Goal: Task Accomplishment & Management: Manage account settings

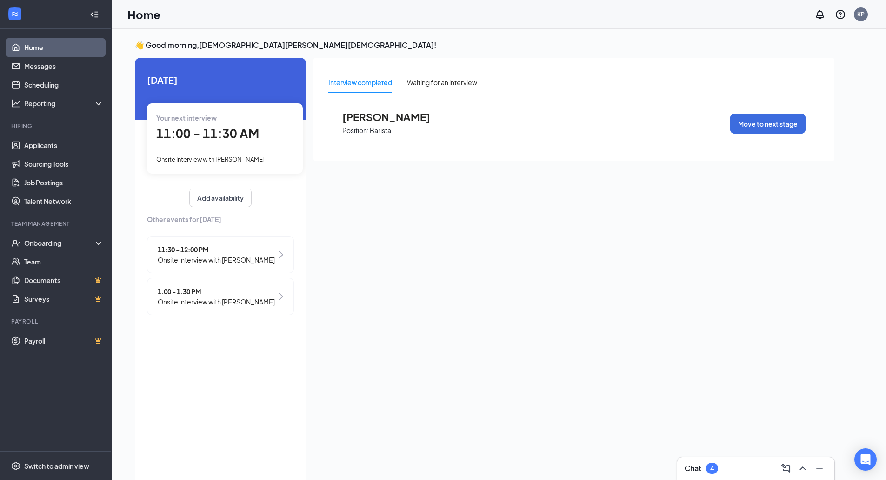
click at [213, 146] on div "Your next interview 11:00 - 11:30 AM Onsite Interview with [PERSON_NAME]" at bounding box center [225, 138] width 156 height 70
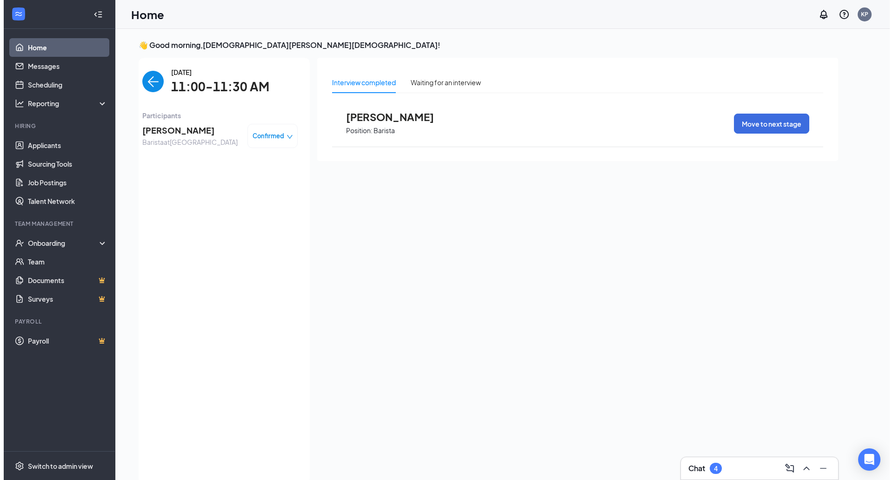
scroll to position [4, 0]
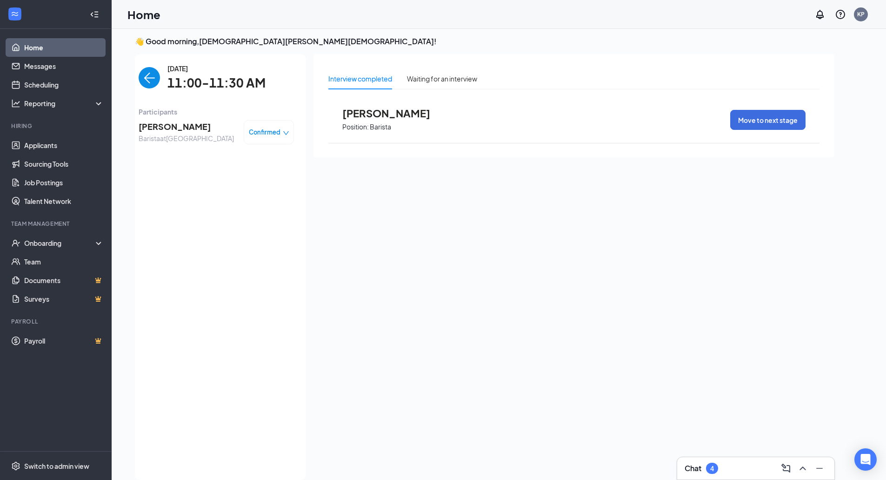
click at [192, 113] on span "Participants" at bounding box center [216, 112] width 155 height 10
click at [166, 132] on span "[PERSON_NAME]" at bounding box center [186, 126] width 95 height 13
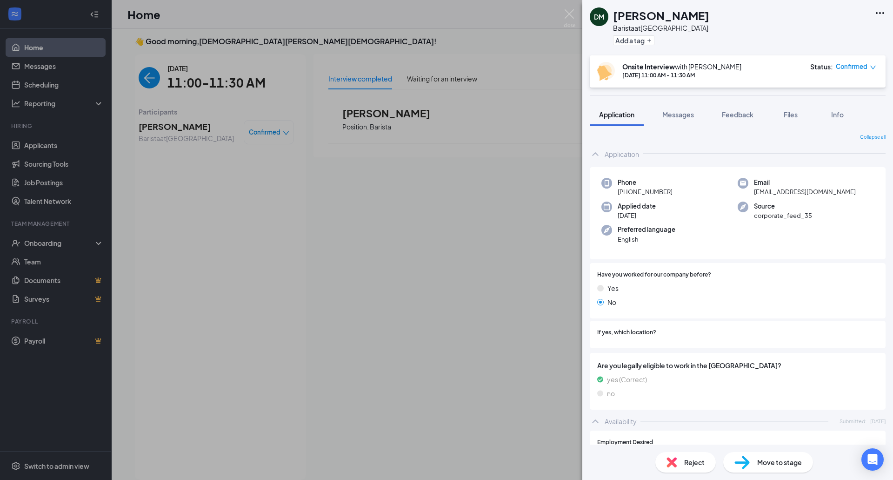
click at [681, 466] on div "Reject" at bounding box center [685, 462] width 60 height 20
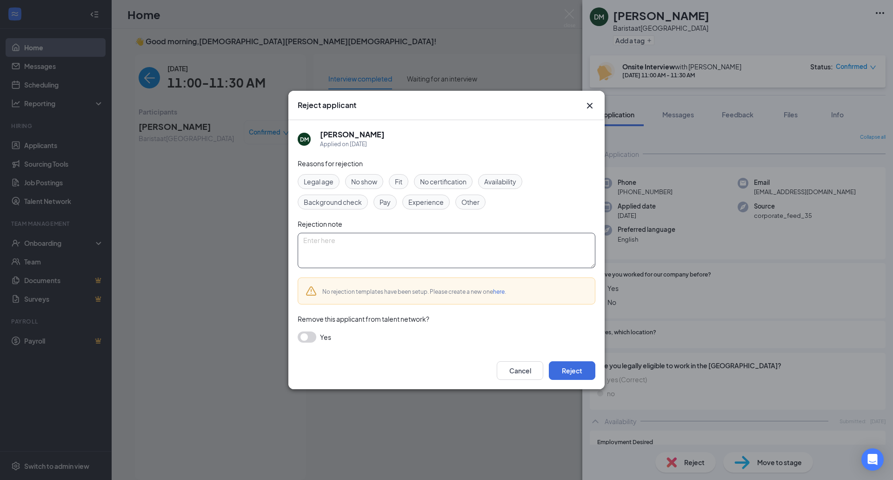
click at [339, 252] on textarea at bounding box center [447, 250] width 298 height 35
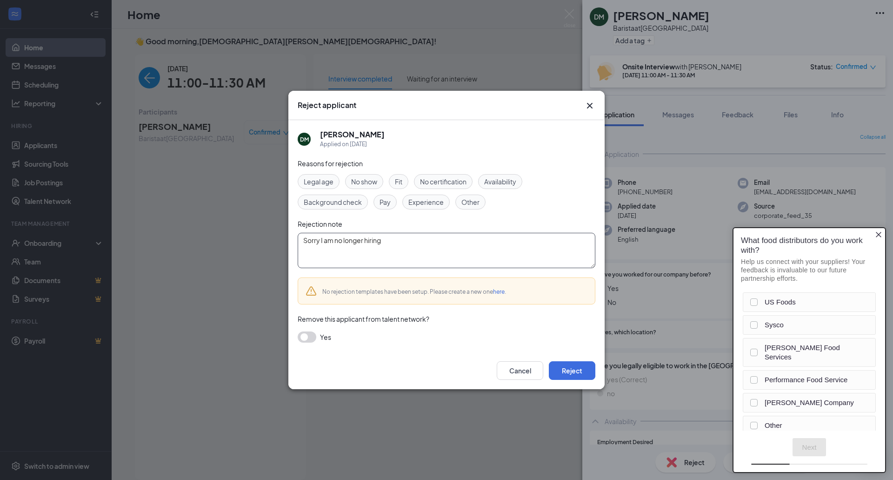
drag, startPoint x: 300, startPoint y: 240, endPoint x: 384, endPoint y: 241, distance: 83.7
click at [384, 241] on textarea "Sorry I am no longer hiring" at bounding box center [447, 250] width 298 height 35
type textarea "Sorry I am no longer hiring"
click at [577, 370] on button "Reject" at bounding box center [572, 370] width 47 height 19
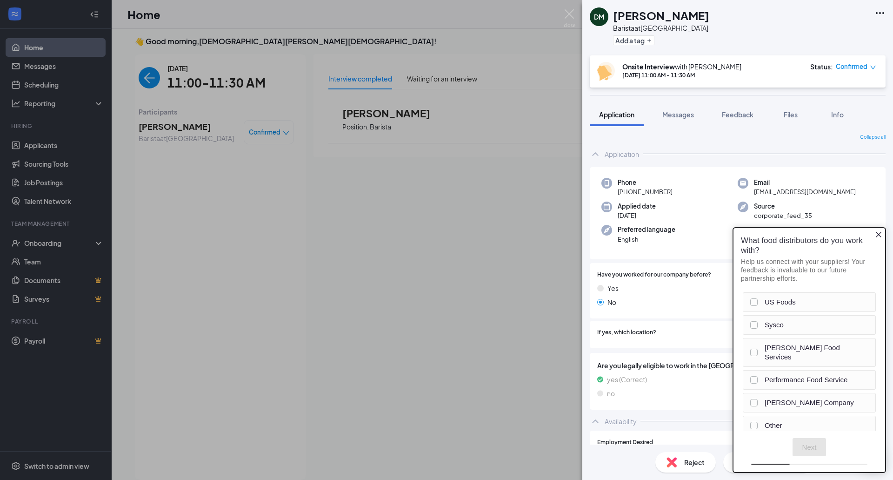
click at [693, 467] on span "Reject" at bounding box center [694, 462] width 20 height 10
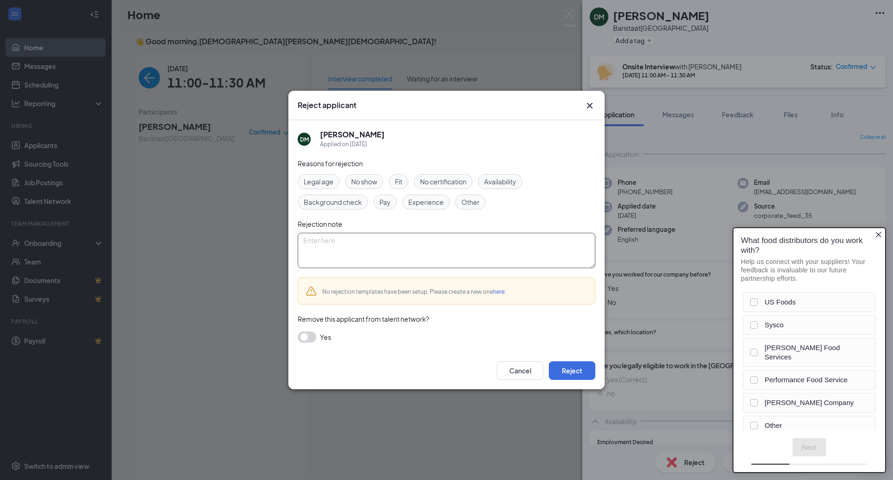
paste textarea "Sorry I am no longer hiring"
type textarea "Sorry I am no longer hiring"
click at [577, 369] on button "Reject" at bounding box center [572, 370] width 47 height 19
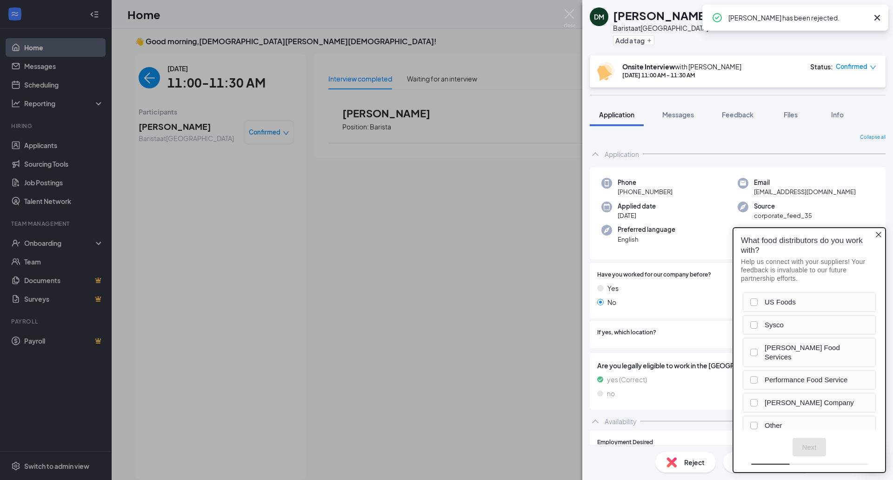
click at [576, 19] on div "DM [PERSON_NAME] at [GEOGRAPHIC_DATA] Add a tag Onsite Interview with [PERSON_N…" at bounding box center [446, 240] width 893 height 480
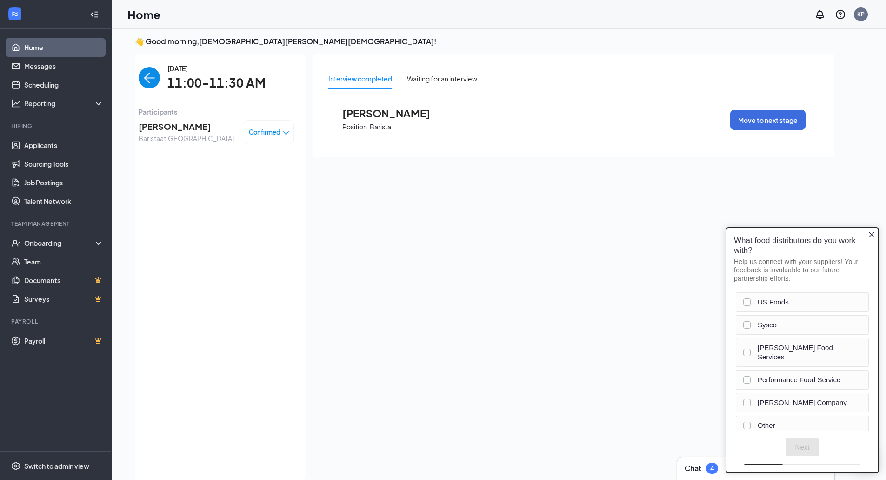
click at [147, 74] on img "back-button" at bounding box center [149, 77] width 21 height 21
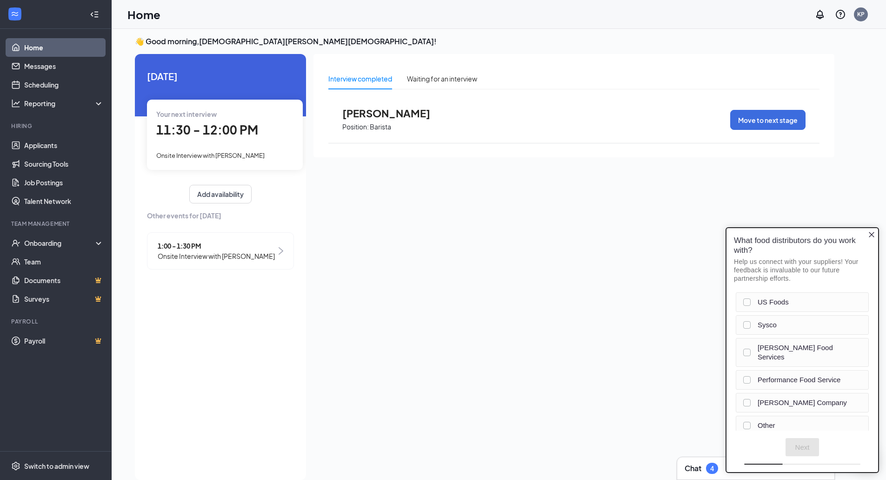
click at [184, 253] on span "Onsite Interview with [PERSON_NAME]" at bounding box center [216, 256] width 117 height 10
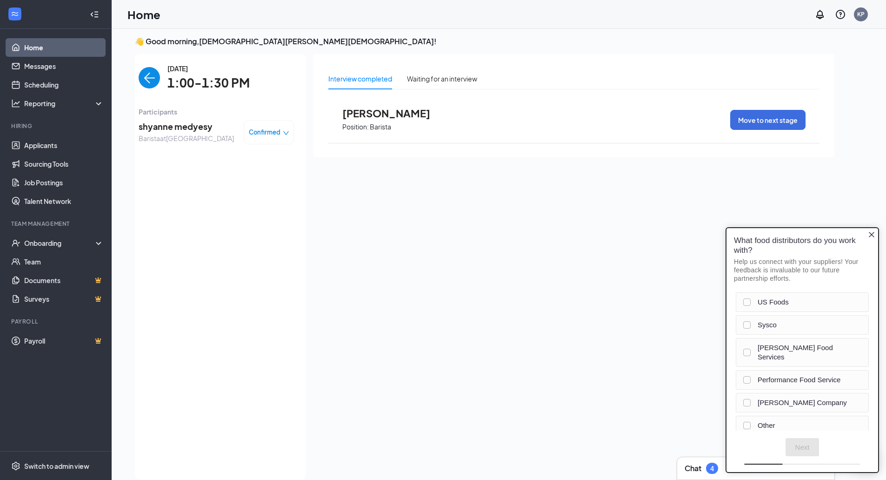
click at [179, 125] on span "shyanne medyesy" at bounding box center [186, 126] width 95 height 13
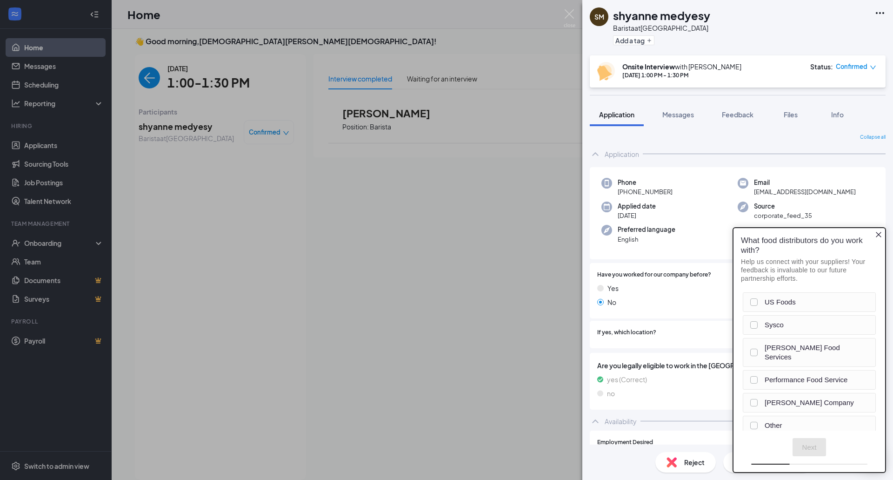
click at [875, 235] on icon "Close button" at bounding box center [878, 234] width 7 height 7
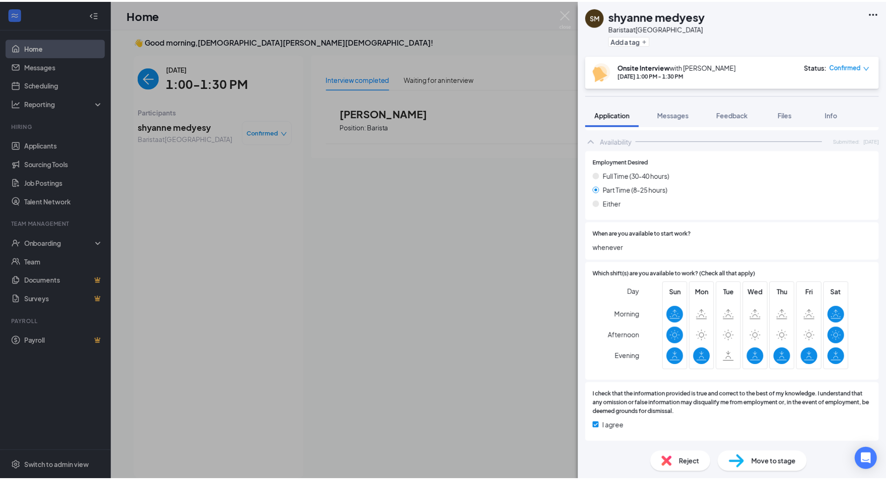
scroll to position [276, 0]
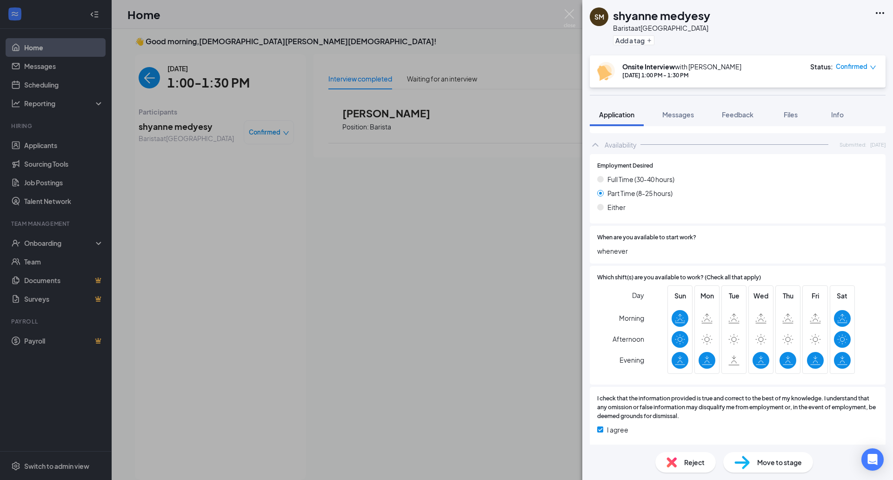
click at [691, 464] on span "Reject" at bounding box center [694, 462] width 20 height 10
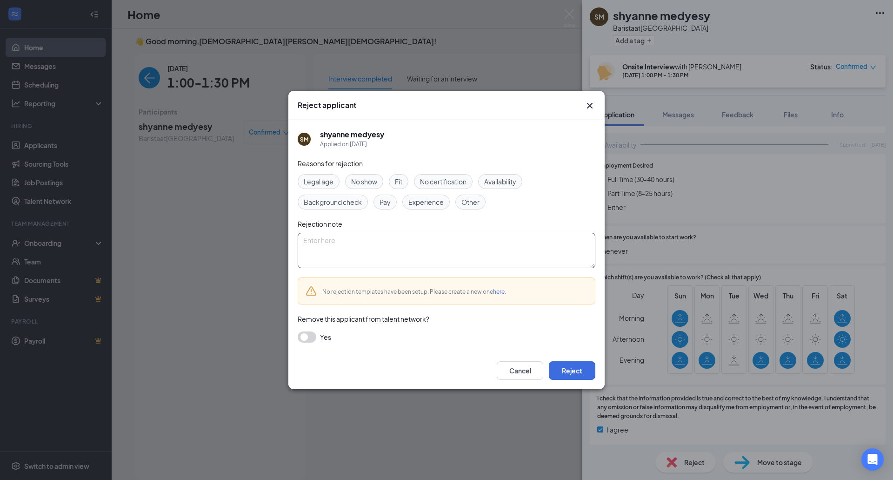
paste textarea "Sorry I am no longer hiring"
type textarea "Sorry I am no longer hiring"
click at [562, 367] on button "Reject" at bounding box center [572, 370] width 47 height 19
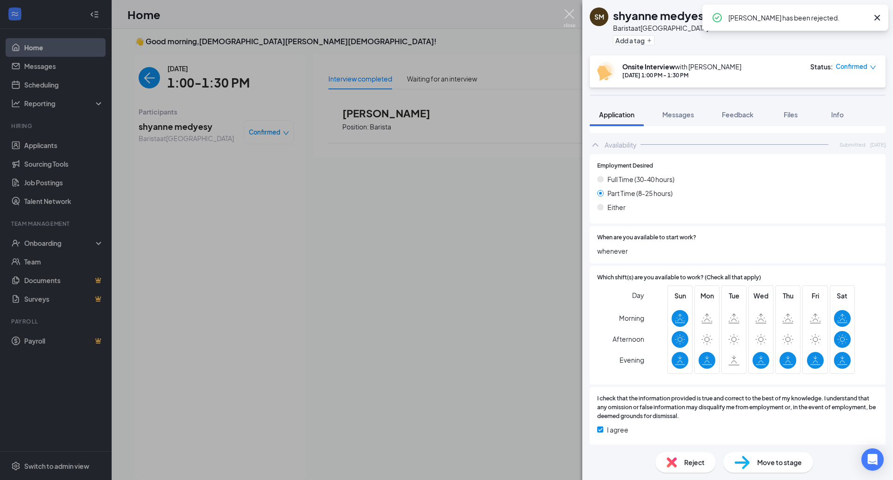
click at [570, 13] on img at bounding box center [570, 18] width 12 height 18
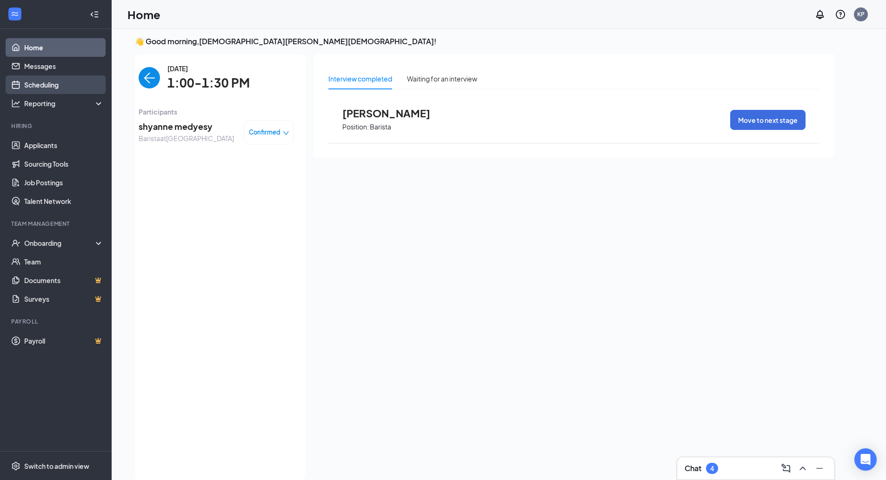
click at [44, 80] on link "Scheduling" at bounding box center [64, 84] width 80 height 19
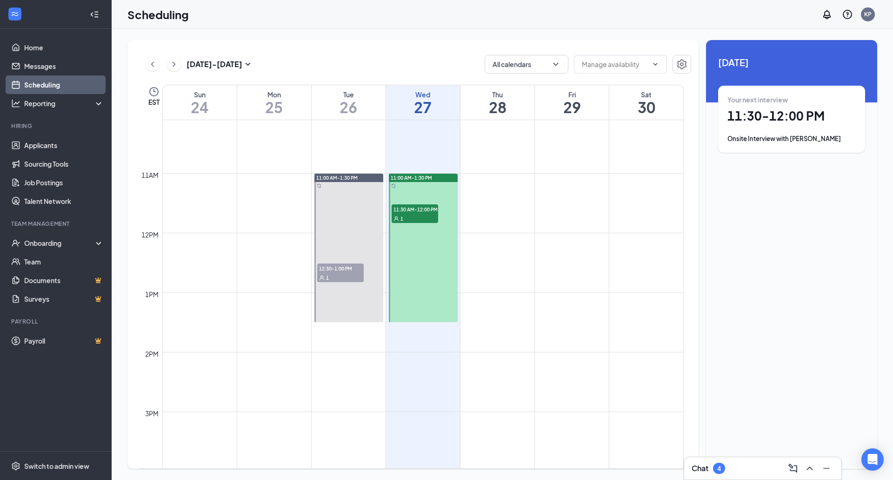
scroll to position [643, 0]
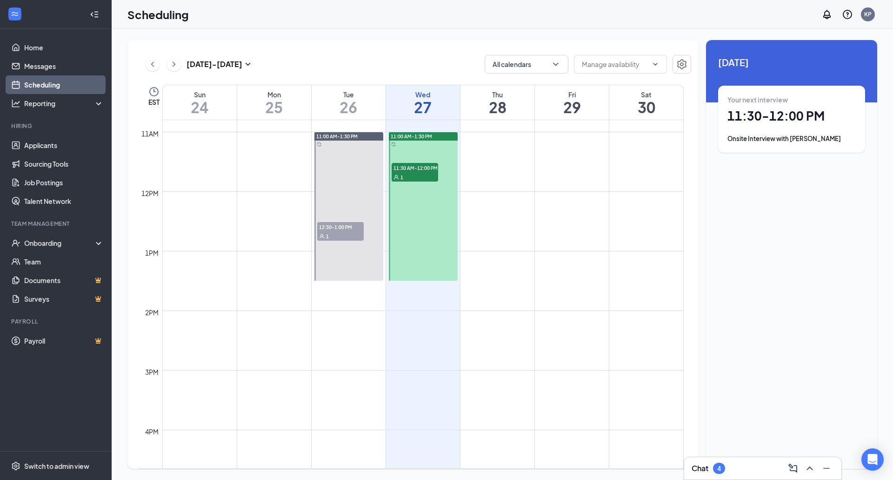
click at [413, 248] on div at bounding box center [423, 206] width 69 height 148
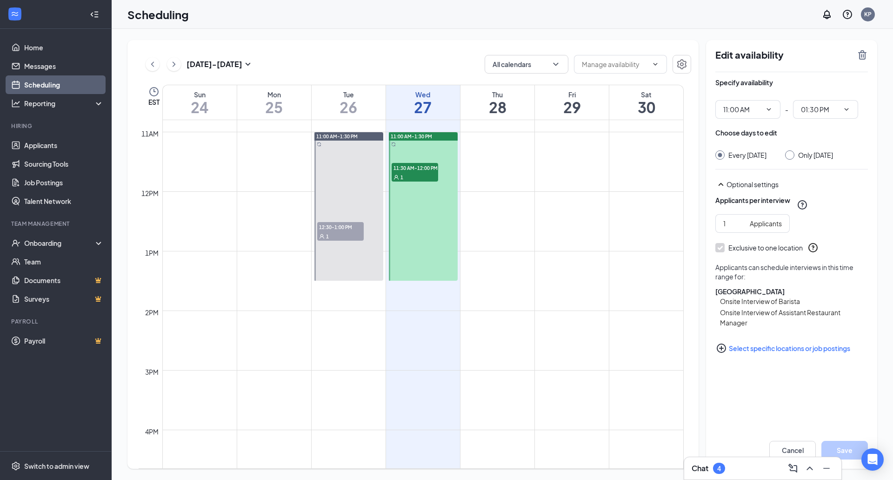
click at [363, 64] on div "[DATE] - [DATE] All calendars" at bounding box center [415, 64] width 553 height 19
click at [34, 45] on link "Home" at bounding box center [64, 47] width 80 height 19
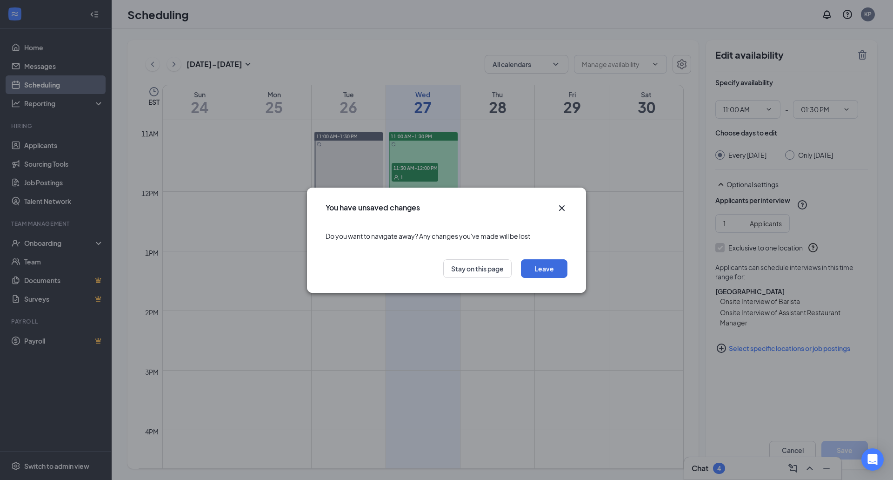
click at [561, 208] on icon "Cross" at bounding box center [562, 208] width 6 height 6
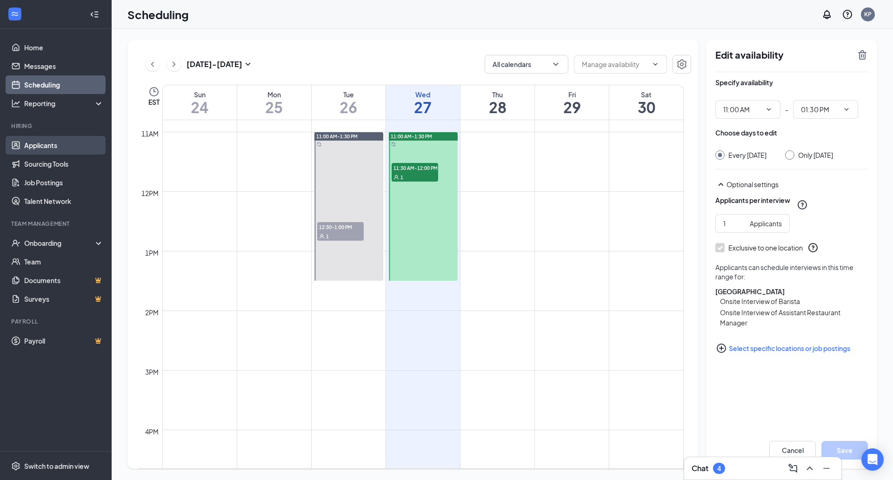
click at [32, 149] on link "Applicants" at bounding box center [64, 145] width 80 height 19
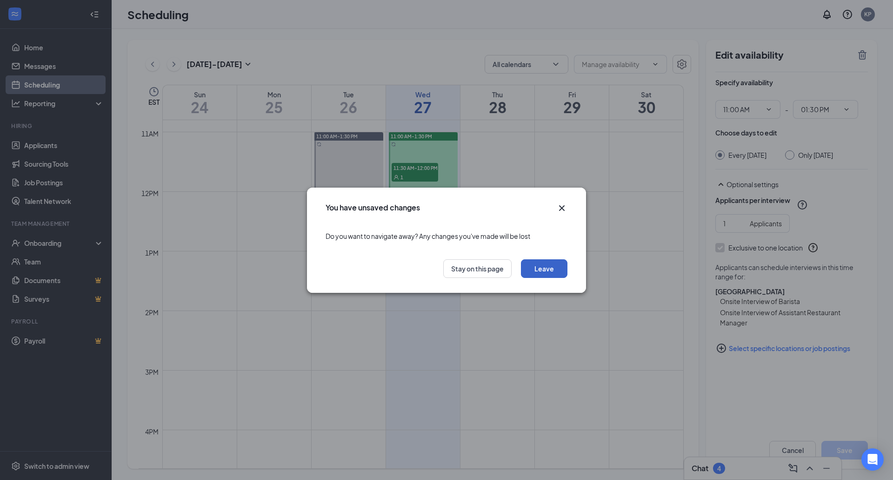
click at [539, 271] on button "Leave" at bounding box center [544, 268] width 47 height 19
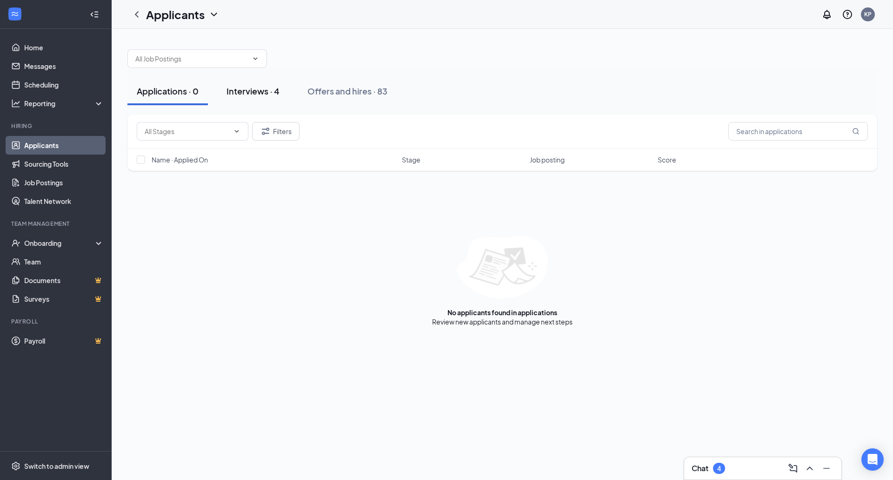
click at [264, 92] on div "Interviews · 4" at bounding box center [253, 91] width 53 height 12
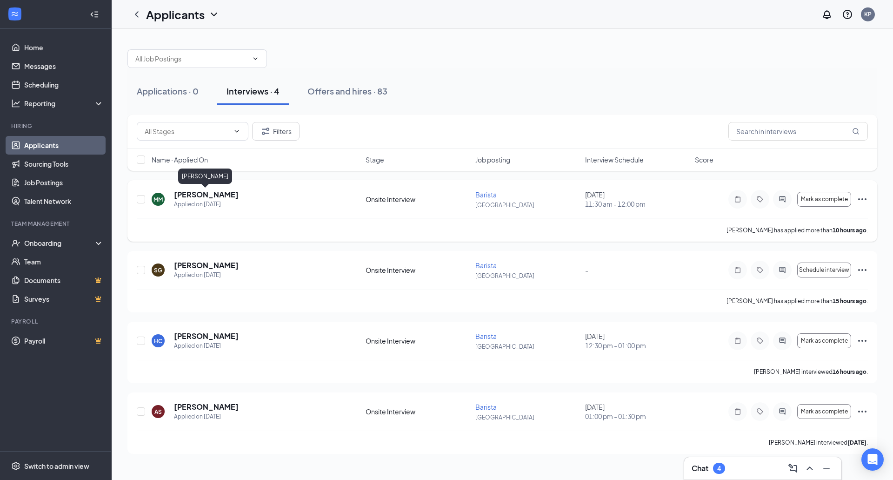
click at [197, 195] on h5 "[PERSON_NAME]" at bounding box center [206, 194] width 65 height 10
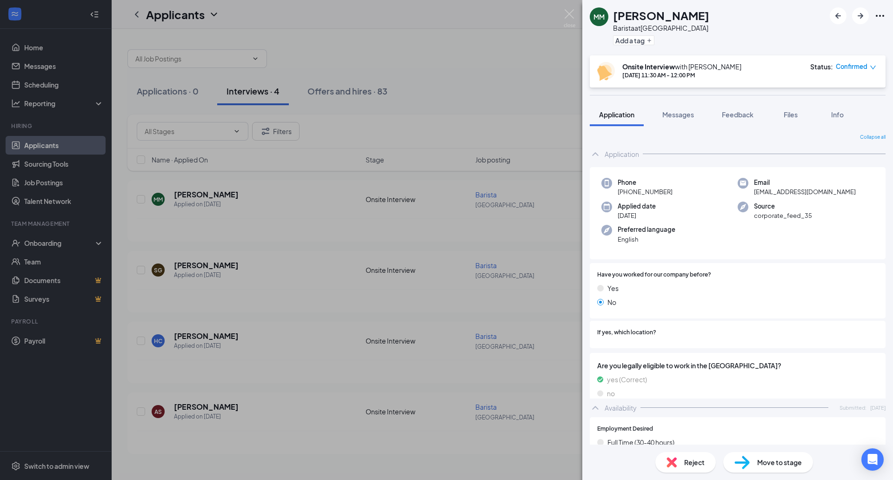
click at [686, 465] on span "Reject" at bounding box center [694, 462] width 20 height 10
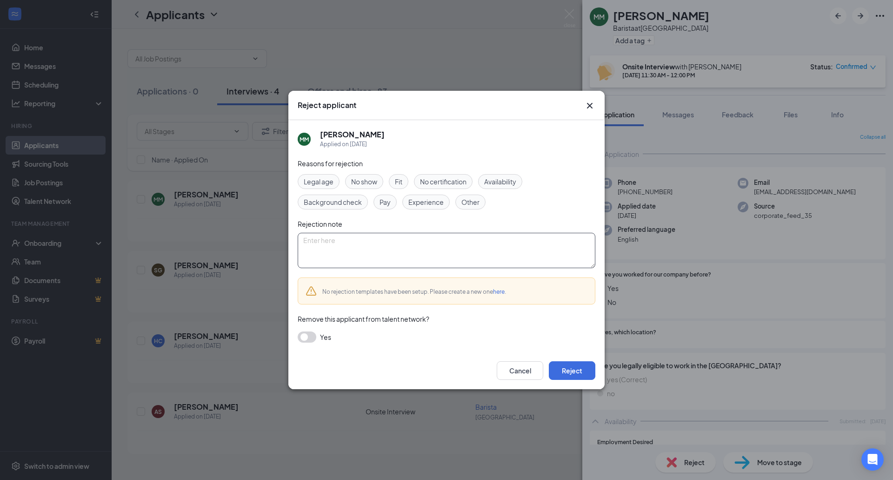
paste textarea "Sorry I am no longer hiring"
type textarea "Sorry I am no longer hiring"
click at [557, 368] on button "Reject" at bounding box center [572, 370] width 47 height 19
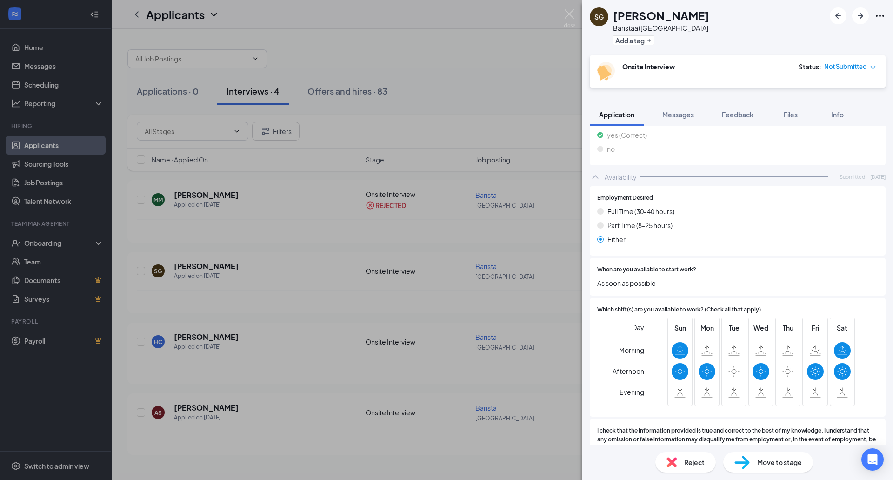
scroll to position [316, 0]
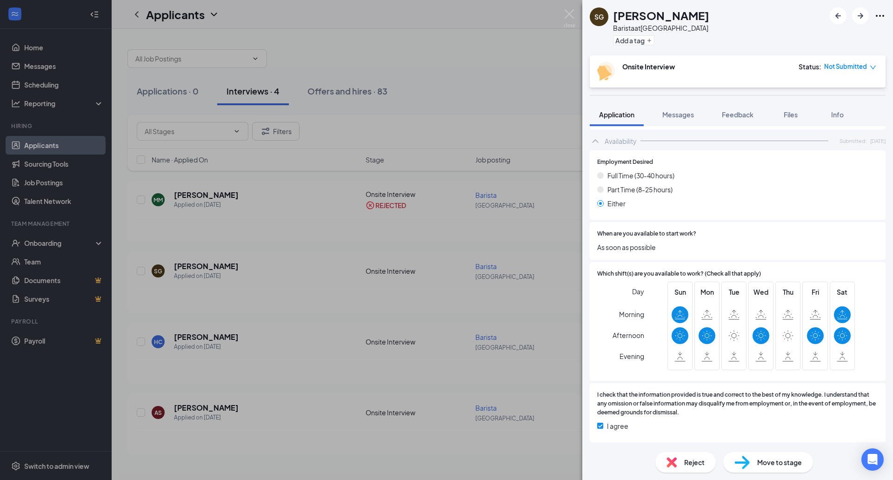
click at [688, 466] on div "Reject" at bounding box center [685, 462] width 60 height 20
